Goal: Information Seeking & Learning: Learn about a topic

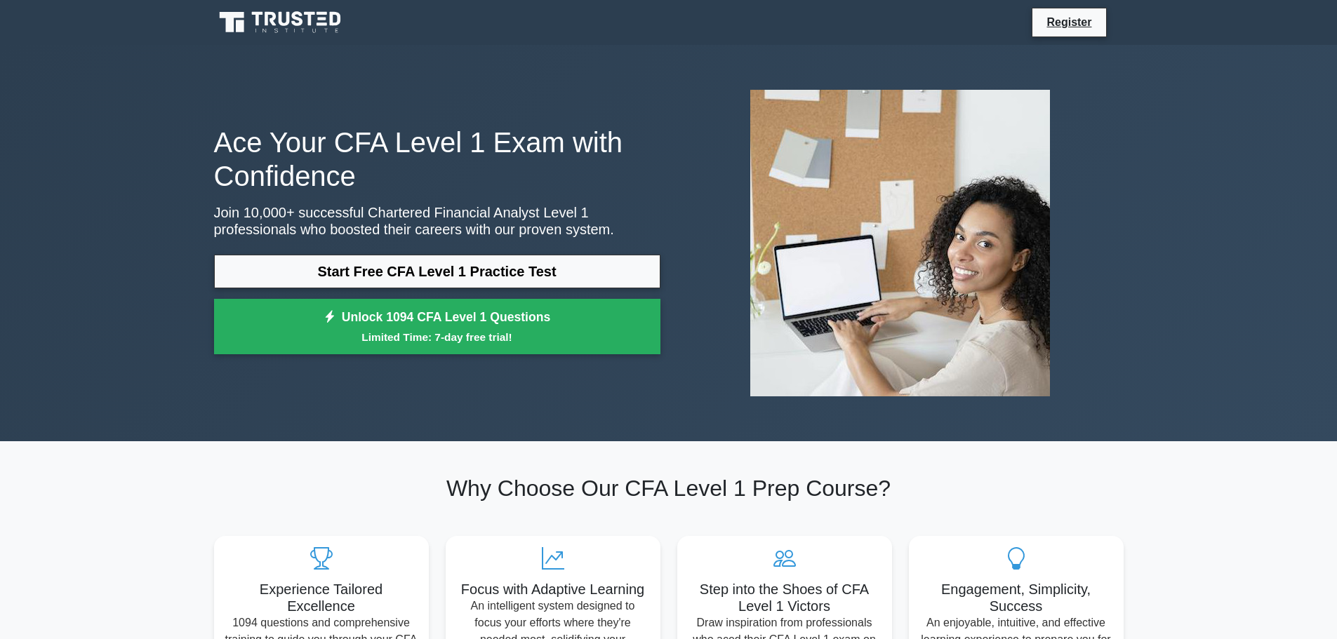
scroll to position [140, 0]
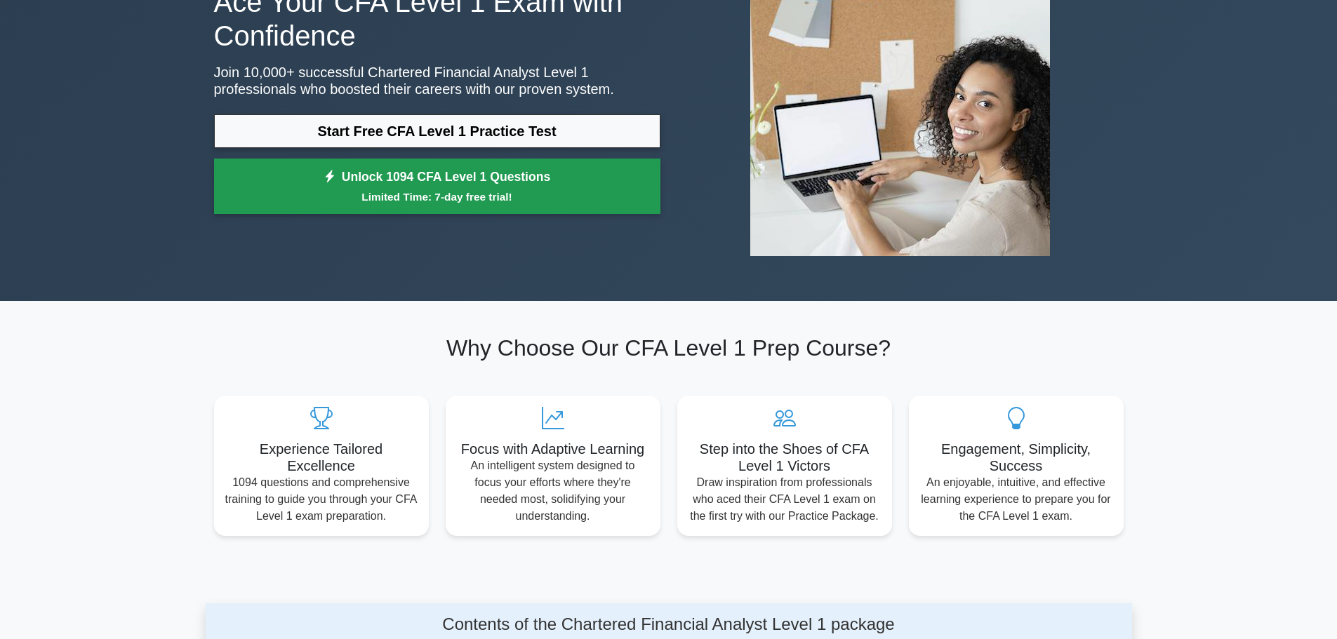
click at [526, 192] on small "Limited Time: 7-day free trial!" at bounding box center [437, 197] width 411 height 16
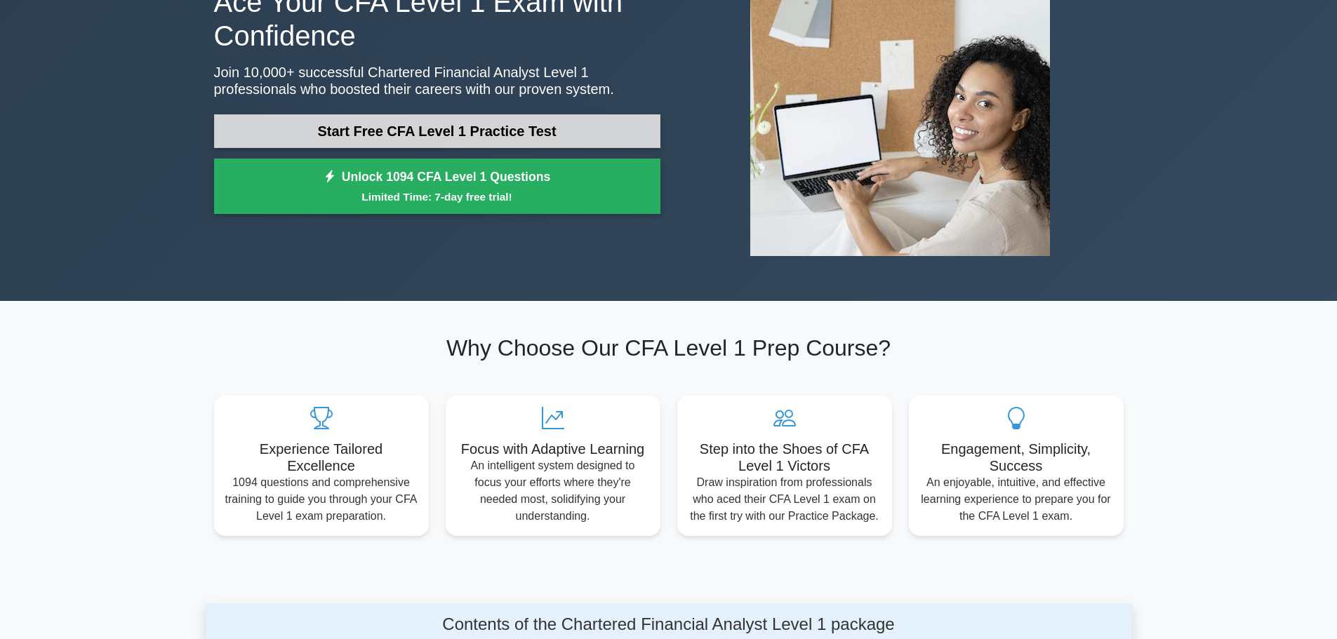
click at [321, 142] on link "Start Free CFA Level 1 Practice Test" at bounding box center [437, 131] width 446 height 34
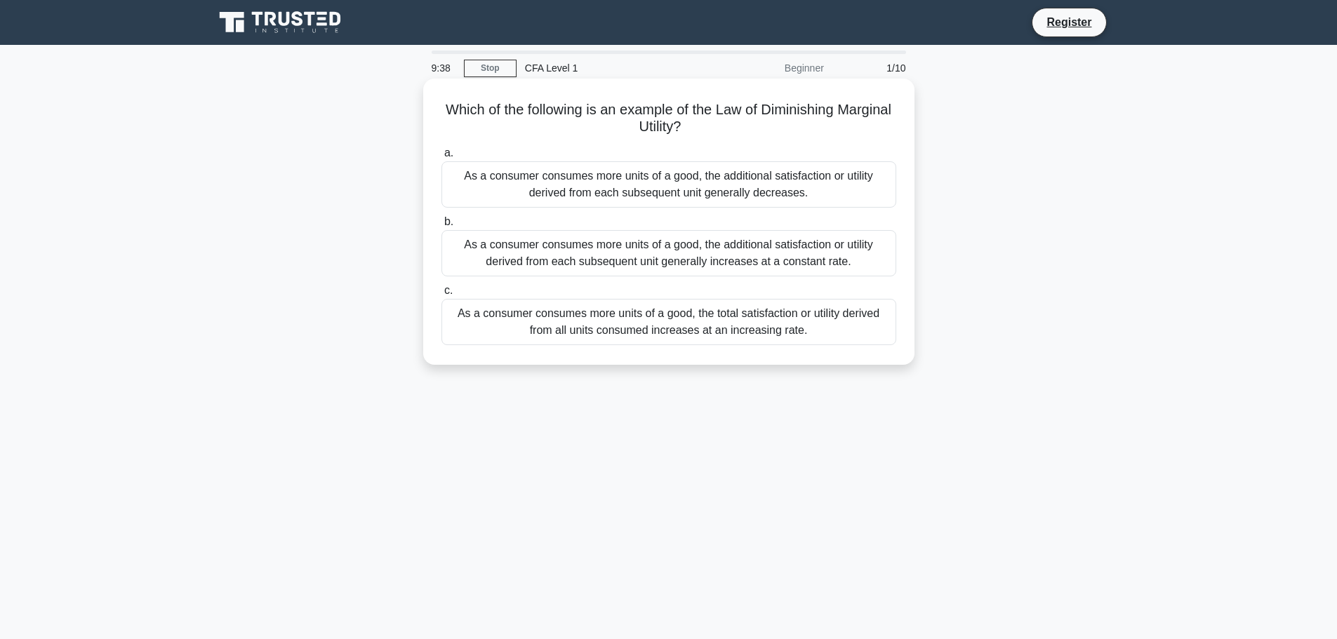
click at [674, 254] on div "As a consumer consumes more units of a good, the additional satisfaction or uti…" at bounding box center [668, 253] width 455 height 46
click at [441, 227] on input "b. As a consumer consumes more units of a good, the additional satisfaction or …" at bounding box center [441, 222] width 0 height 9
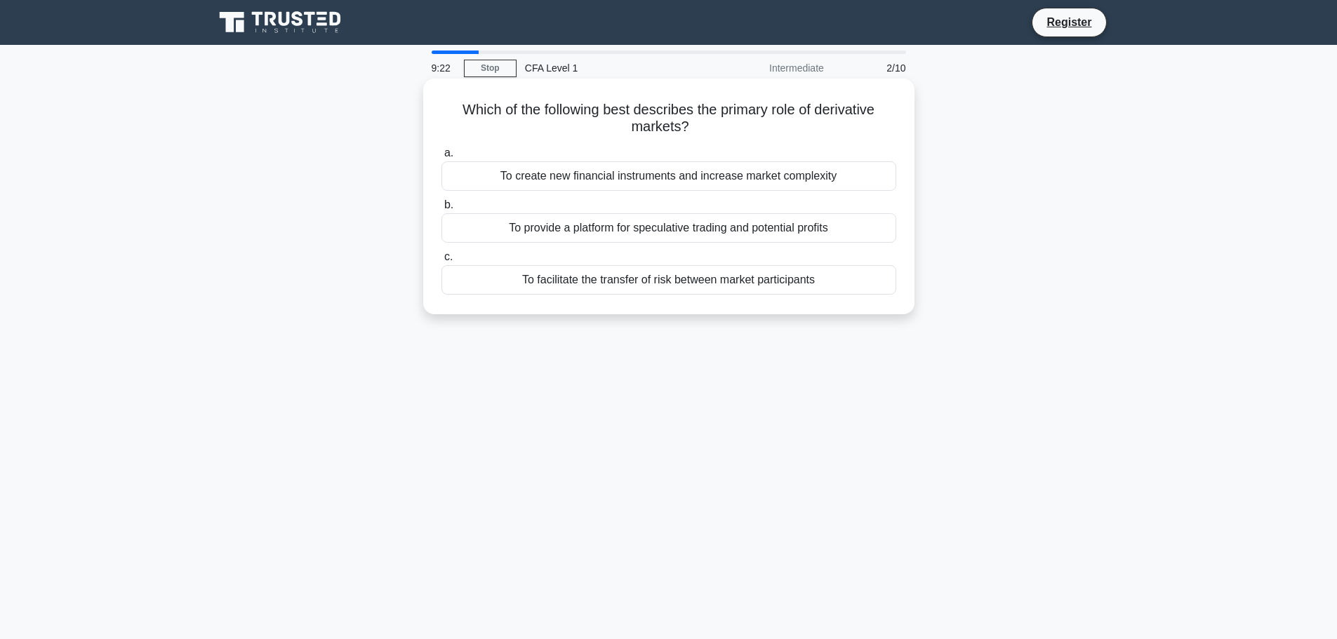
click at [665, 281] on div "To facilitate the transfer of risk between market participants" at bounding box center [668, 279] width 455 height 29
click at [441, 262] on input "c. To facilitate the transfer of risk between market participants" at bounding box center [441, 257] width 0 height 9
